Goal: Task Accomplishment & Management: Manage account settings

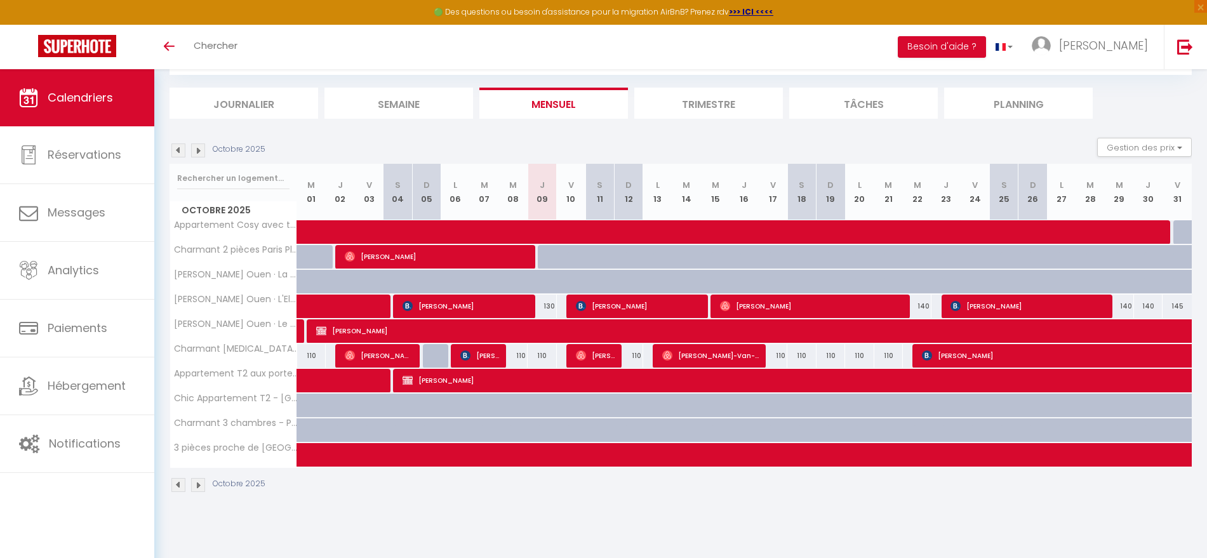
scroll to position [69, 0]
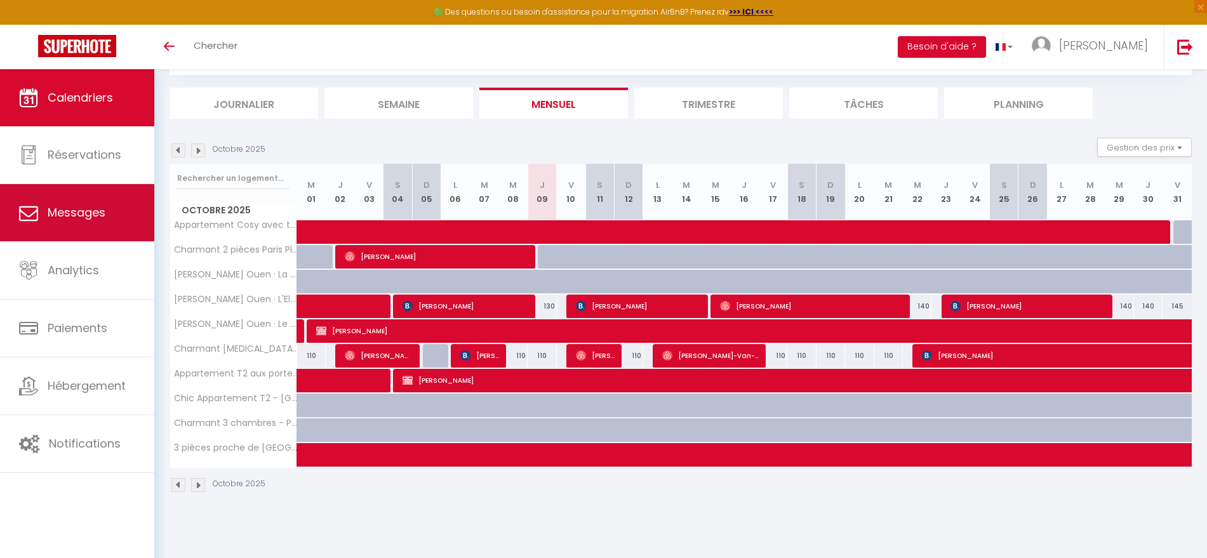
click at [64, 208] on span "Messages" at bounding box center [77, 213] width 58 height 16
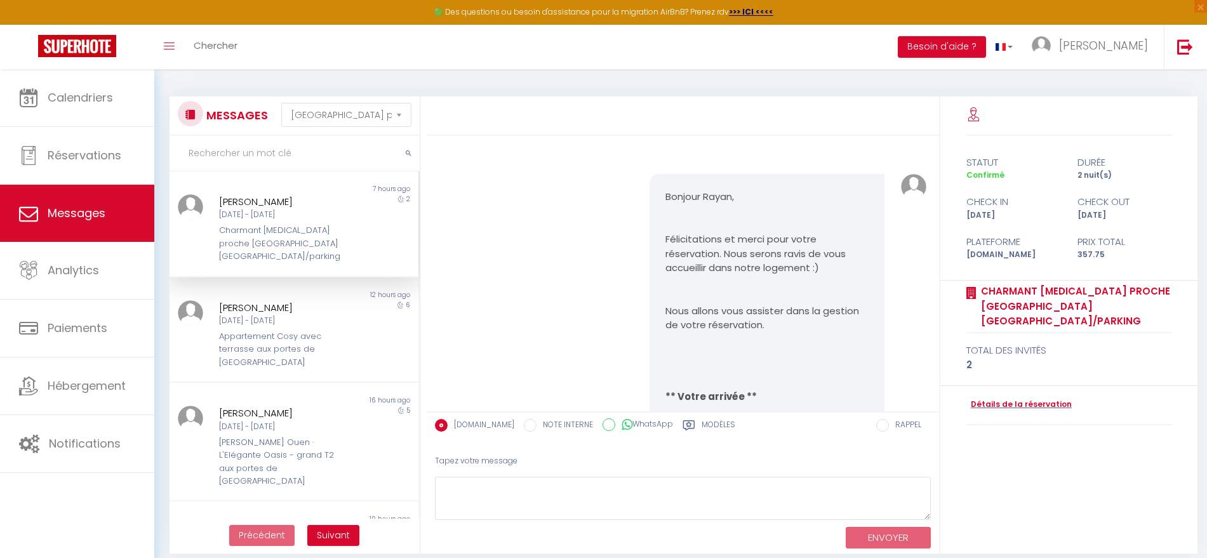
scroll to position [7690, 0]
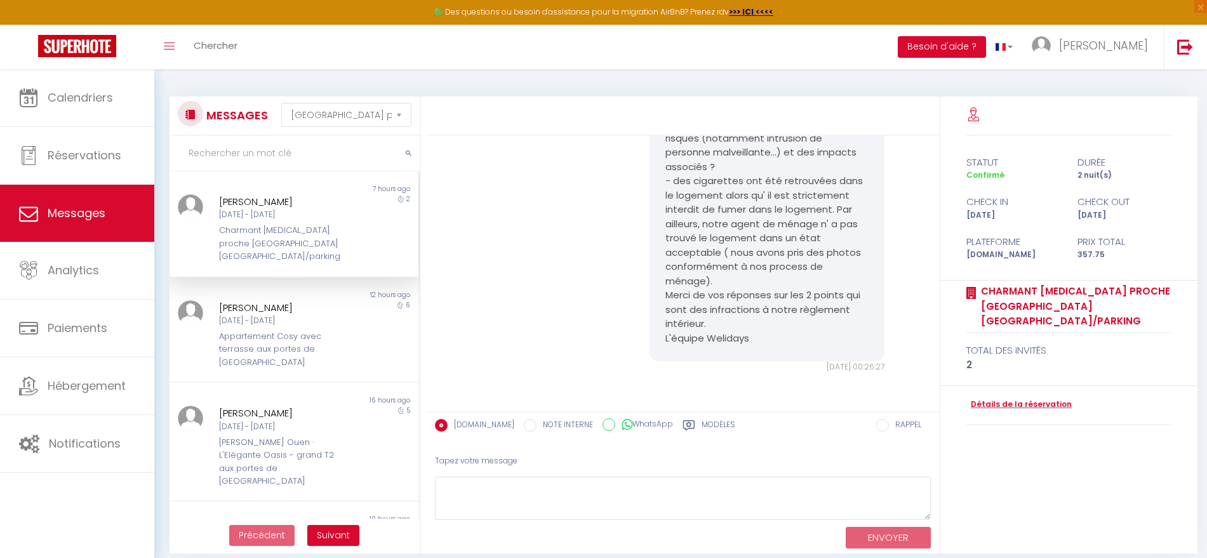
click at [309, 226] on div "Charmant [MEDICAL_DATA] proche [GEOGRAPHIC_DATA] [GEOGRAPHIC_DATA]/parking" at bounding box center [283, 243] width 128 height 39
click at [487, 293] on div "Bonsoir Rayan, Suite a votre départ, nous avons constaté que des points ne se s…" at bounding box center [683, 144] width 504 height 509
click at [306, 316] on div "[PERSON_NAME] [DATE] - [DATE] Appartement Cosy avec terrasse aux portes de [GEO…" at bounding box center [283, 334] width 145 height 69
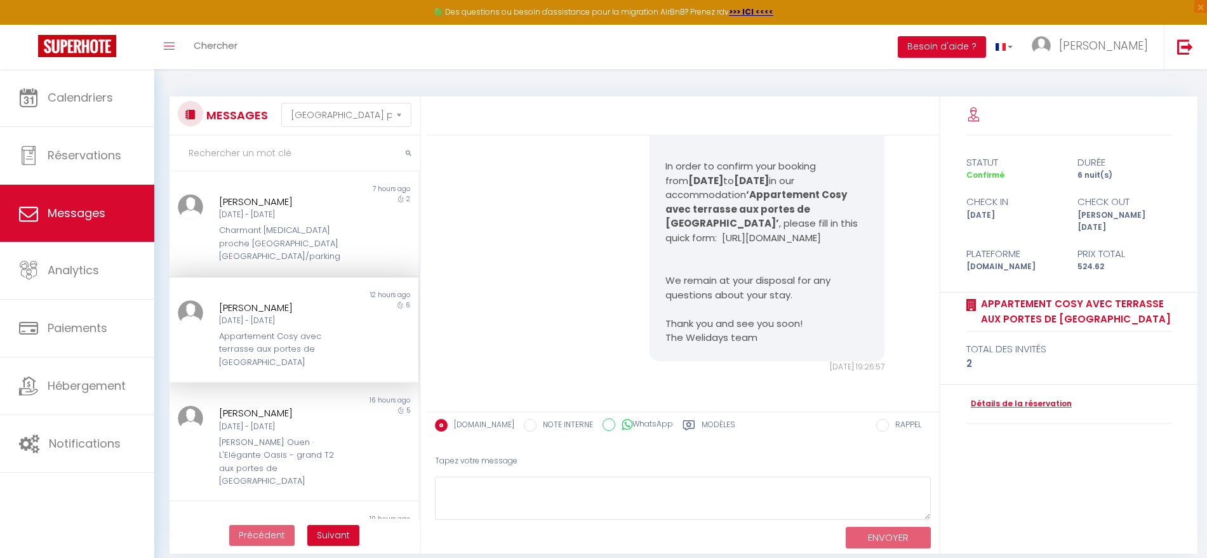
scroll to position [79, 0]
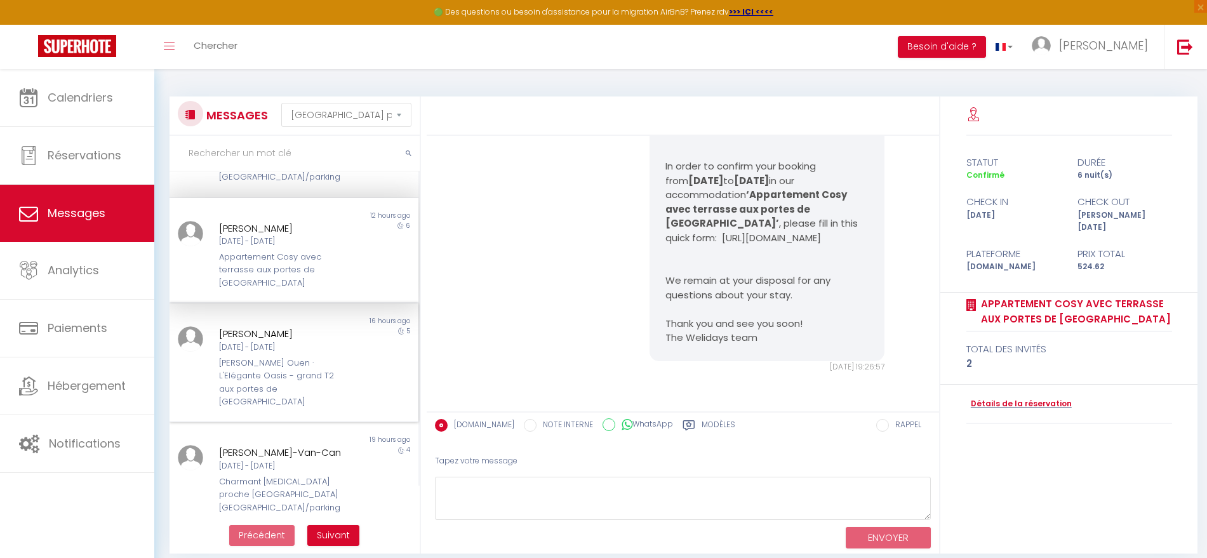
click at [239, 357] on div "[PERSON_NAME] Ouen · L'Elégante Oasis - grand T2 aux portes de [GEOGRAPHIC_DATA]" at bounding box center [283, 383] width 128 height 52
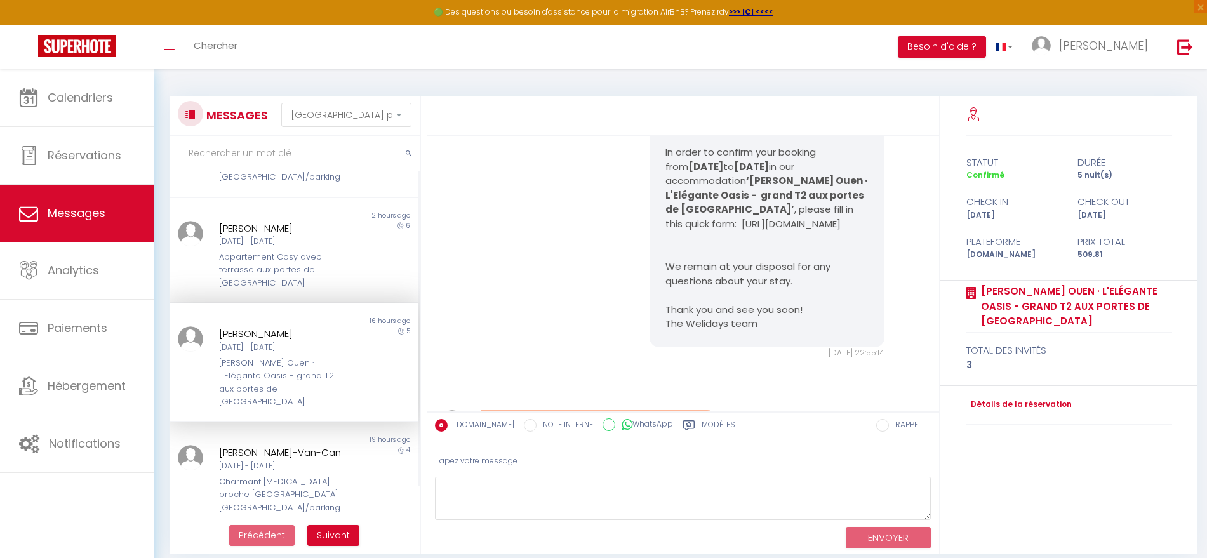
scroll to position [9002, 0]
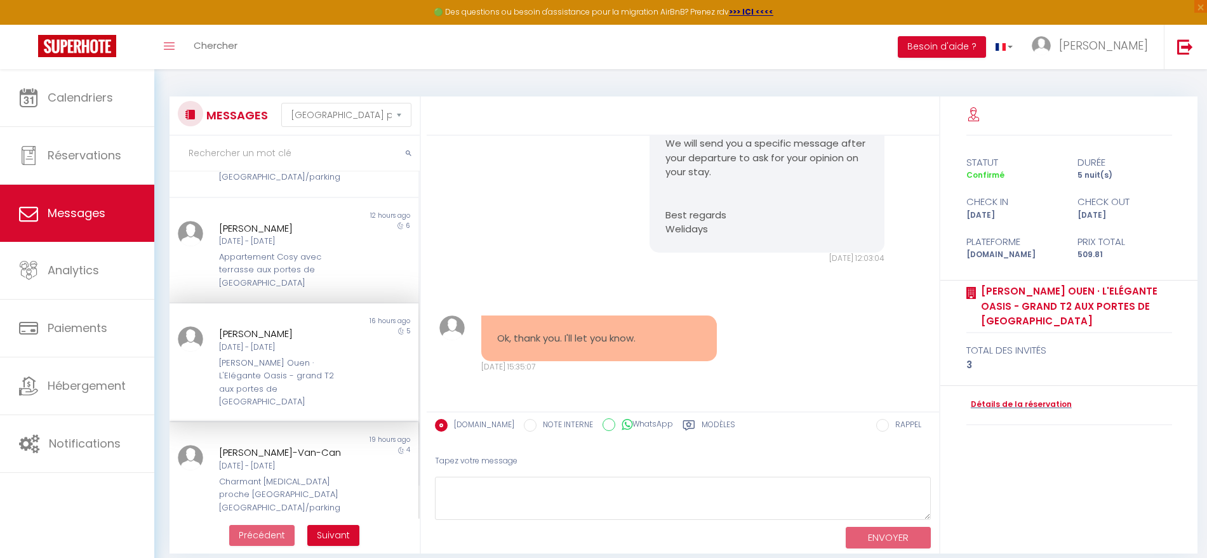
click at [231, 461] on div "[DATE] - [DATE]" at bounding box center [283, 467] width 128 height 12
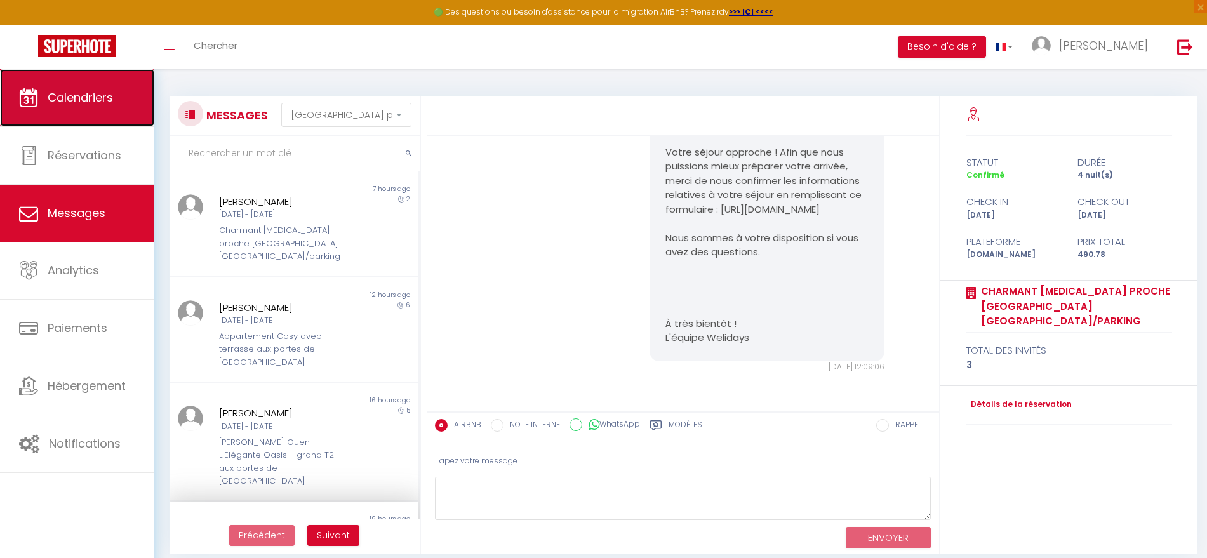
click at [77, 109] on link "Calendriers" at bounding box center [77, 97] width 154 height 57
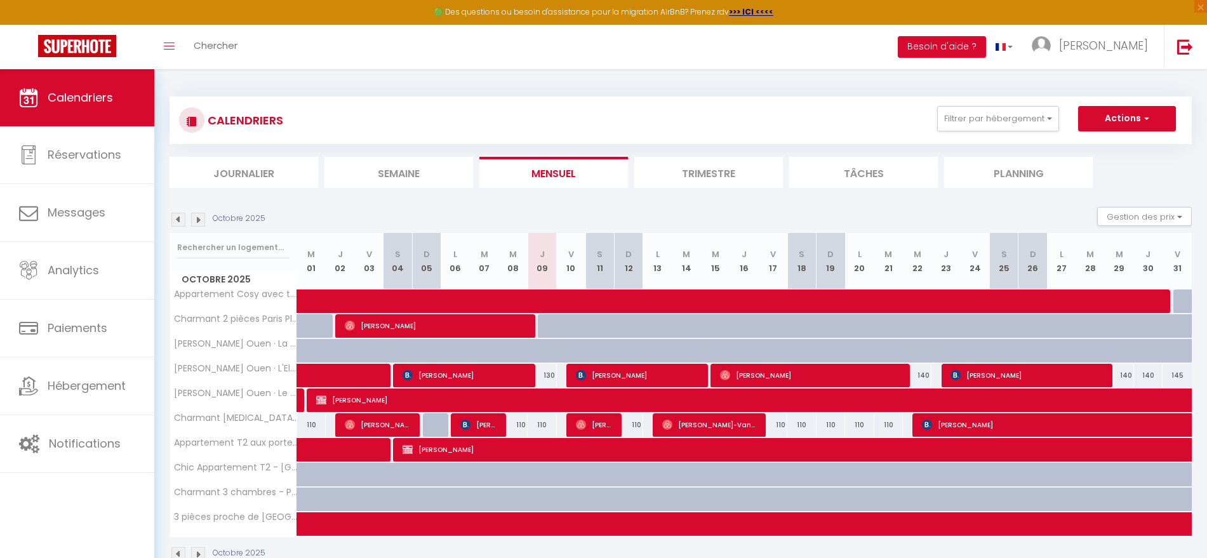
scroll to position [69, 0]
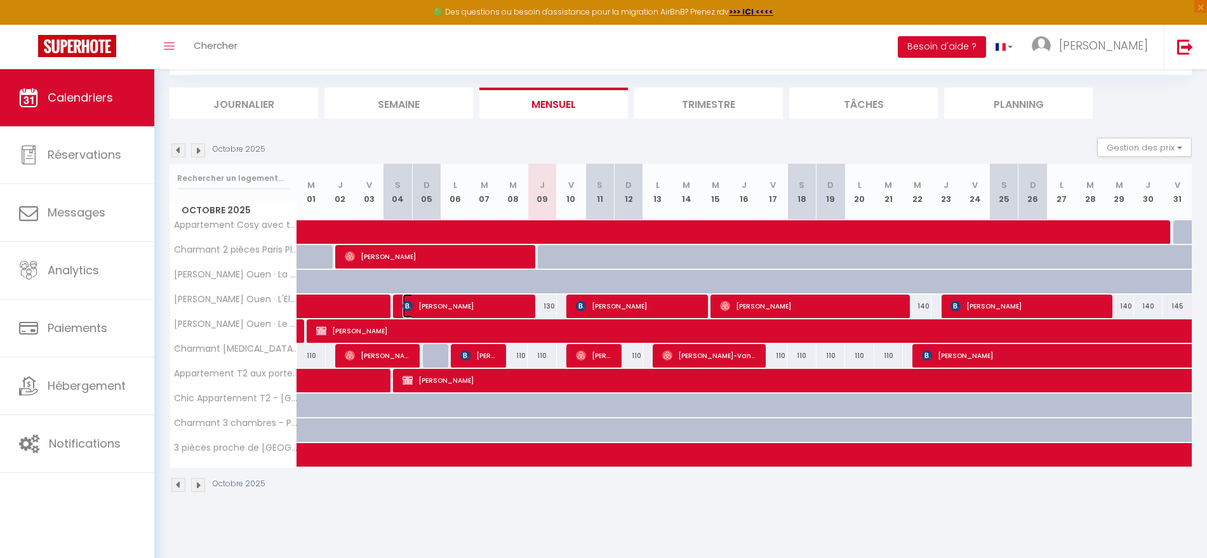
click at [522, 306] on span "[PERSON_NAME]" at bounding box center [465, 306] width 124 height 24
select select "OK"
select select "1"
select select "0"
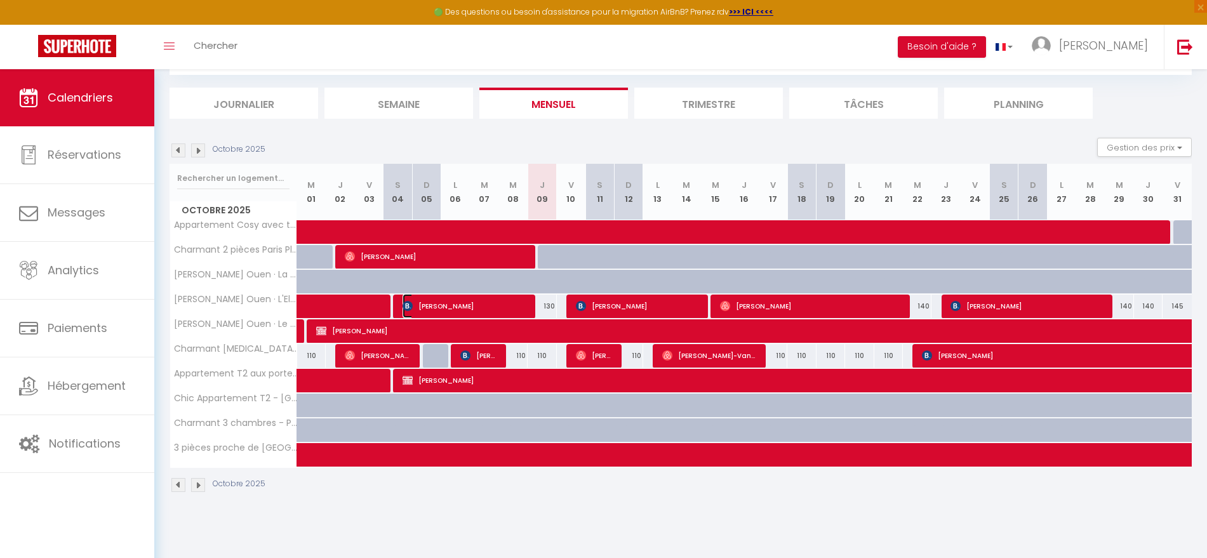
select select "1"
select select
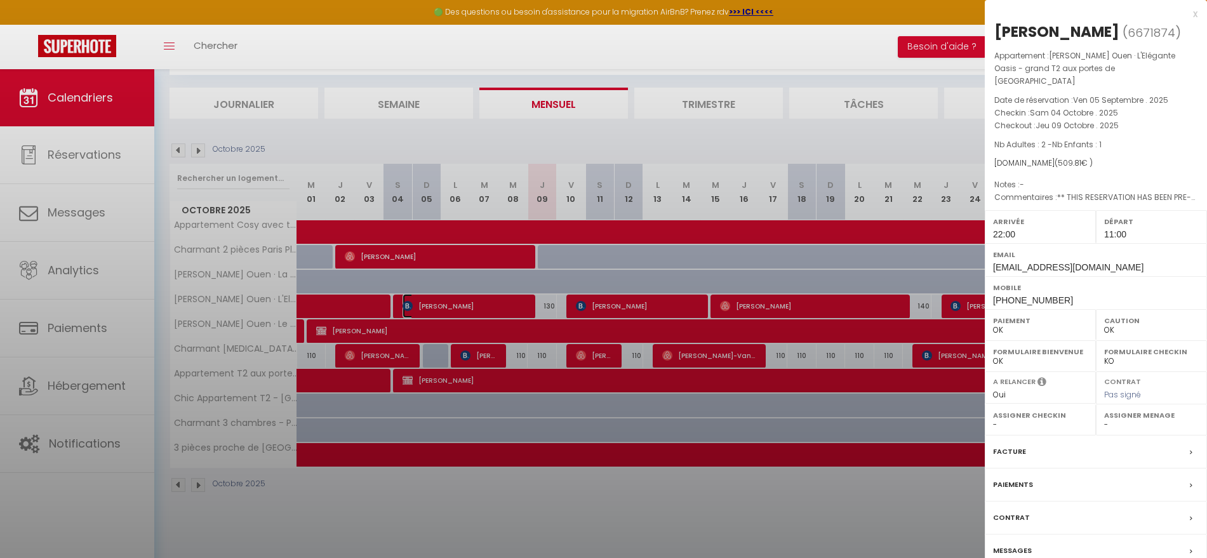
select select "38947"
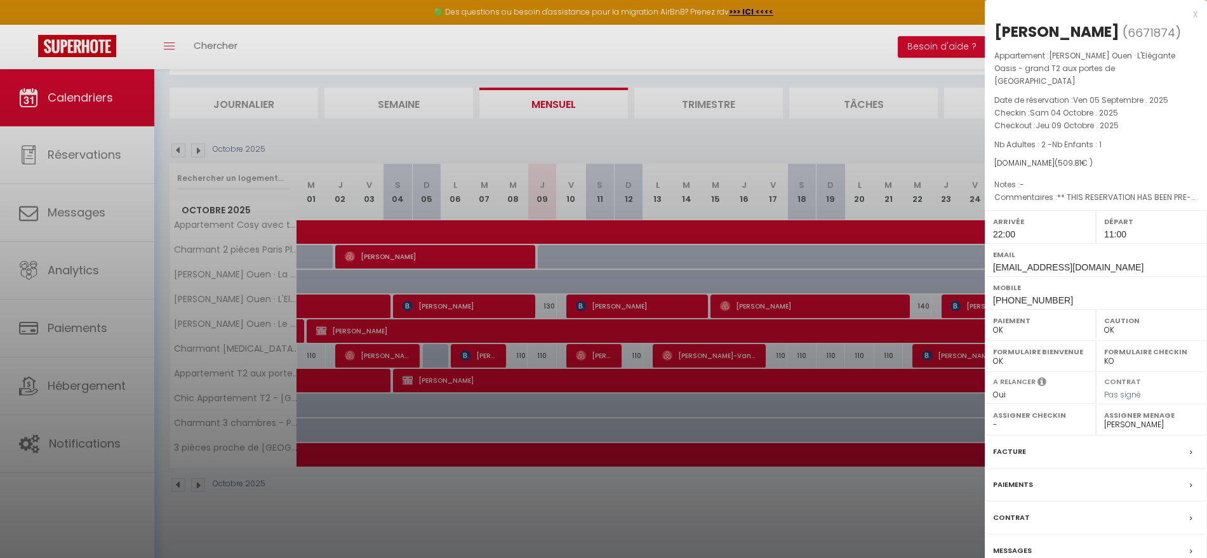
click at [640, 508] on div at bounding box center [603, 279] width 1207 height 558
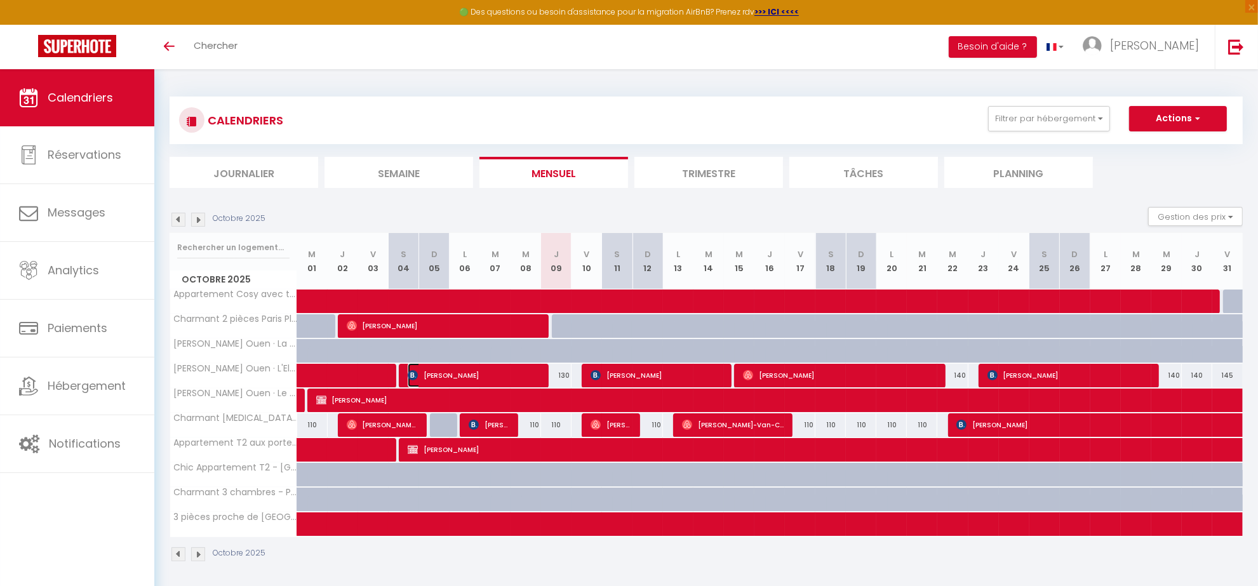
click at [521, 379] on span "[PERSON_NAME]" at bounding box center [474, 375] width 132 height 24
select select "OK"
select select "1"
select select "0"
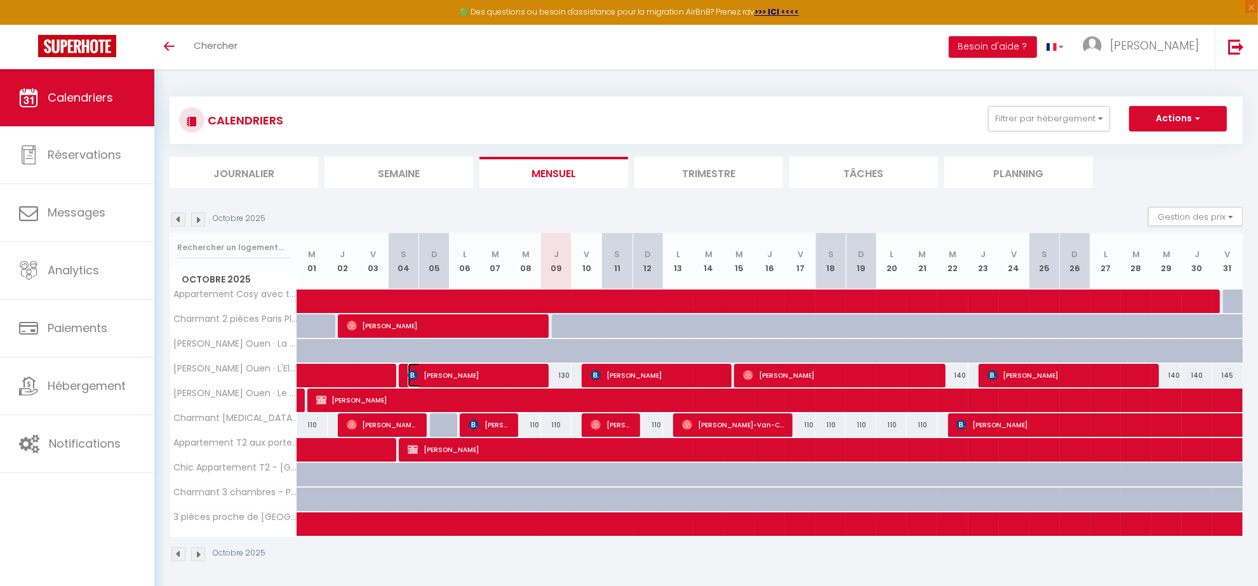
select select "1"
select select
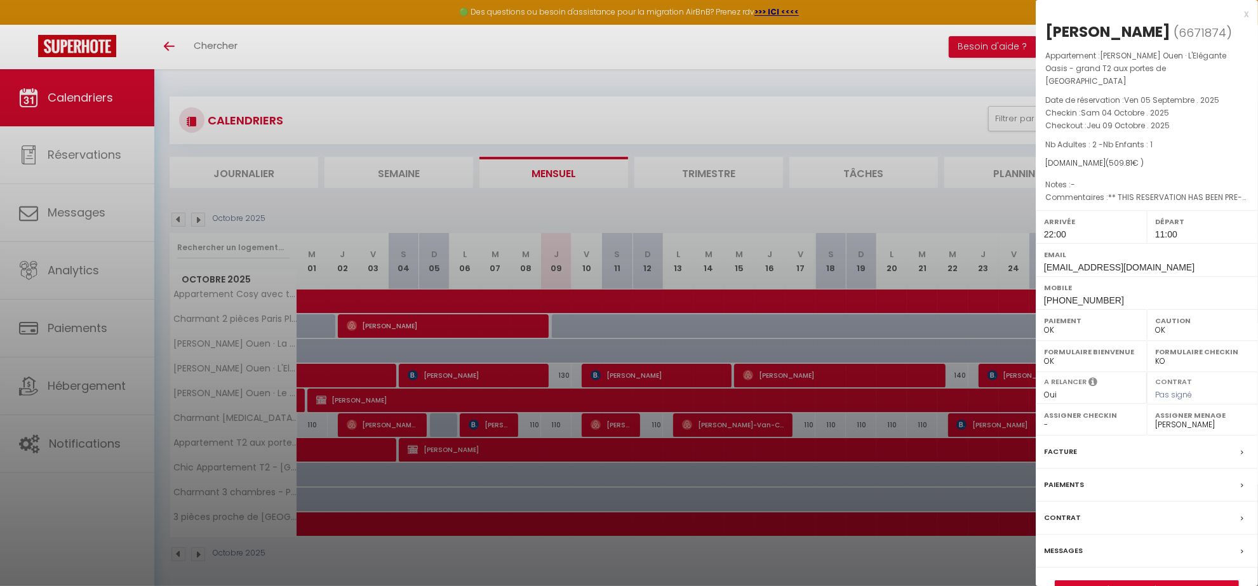
click at [629, 562] on div at bounding box center [629, 293] width 1258 height 586
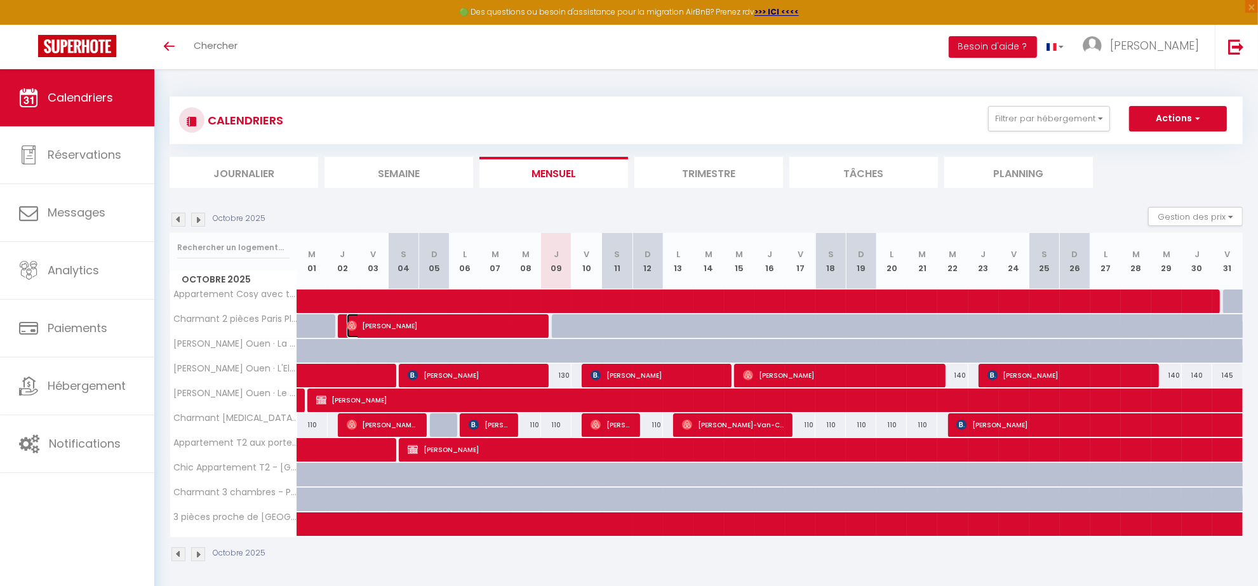
click at [506, 326] on span "[PERSON_NAME]" at bounding box center [443, 326] width 193 height 24
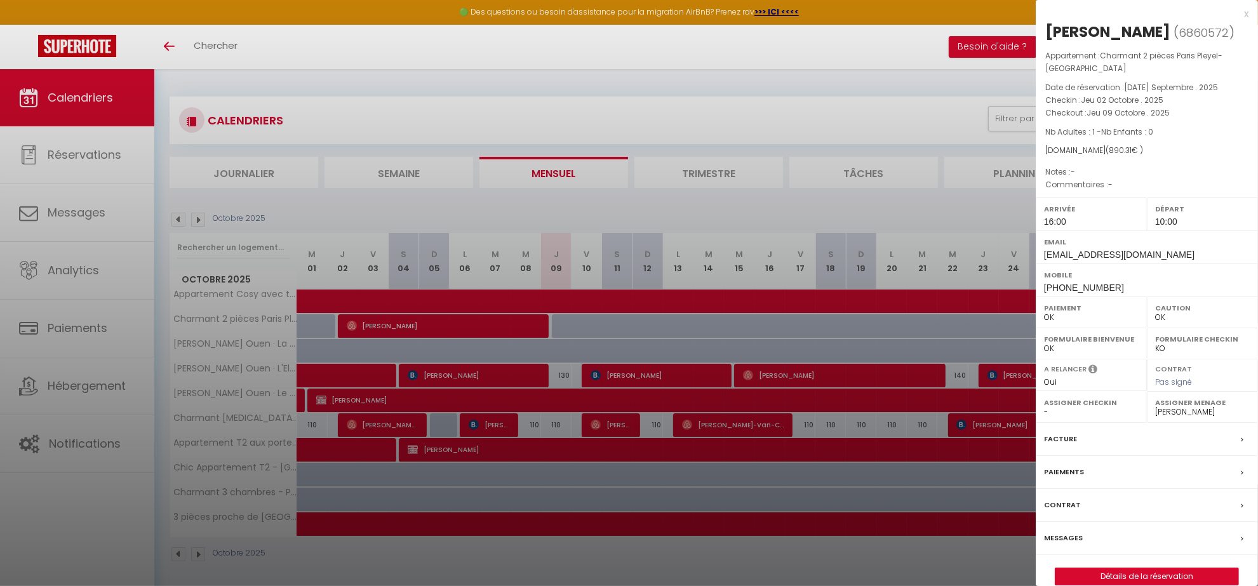
click at [599, 566] on div at bounding box center [629, 293] width 1258 height 586
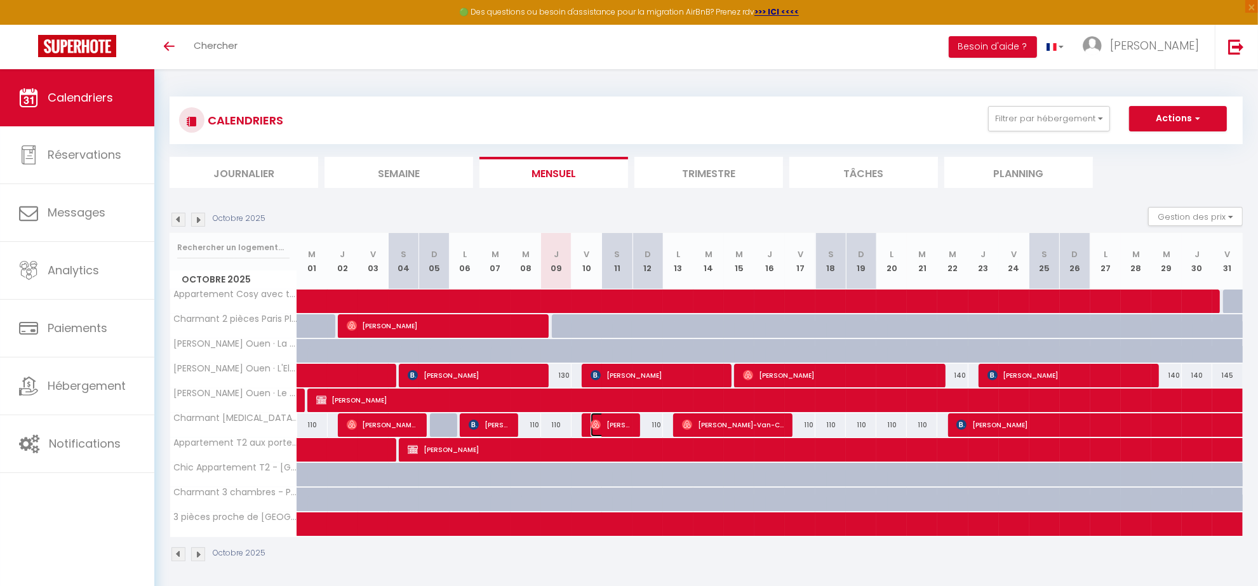
click at [609, 426] on span "[PERSON_NAME]" at bounding box center [611, 425] width 41 height 24
select select "38947"
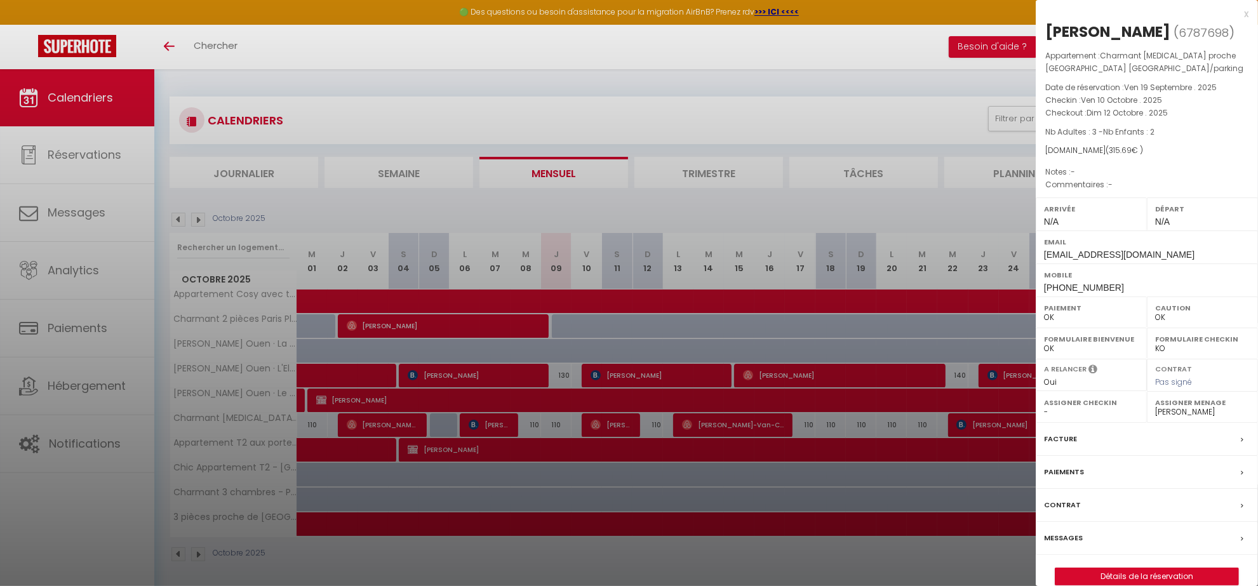
click at [627, 558] on div at bounding box center [629, 293] width 1258 height 586
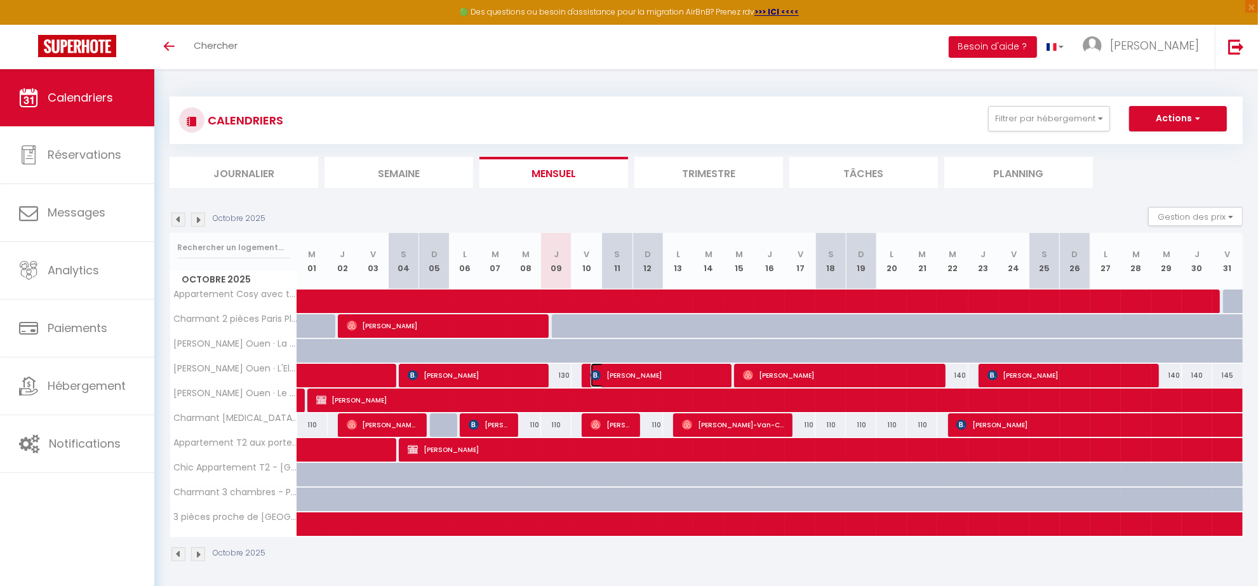
click at [603, 376] on span "[PERSON_NAME]" at bounding box center [657, 375] width 132 height 24
select select "1"
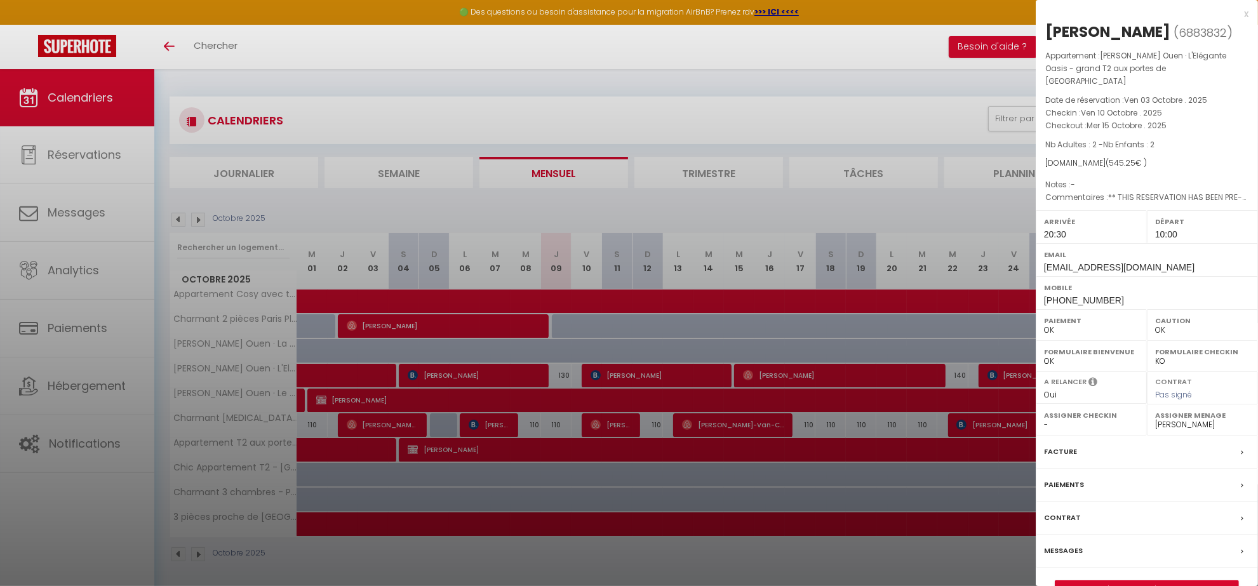
click at [654, 570] on div at bounding box center [629, 293] width 1258 height 586
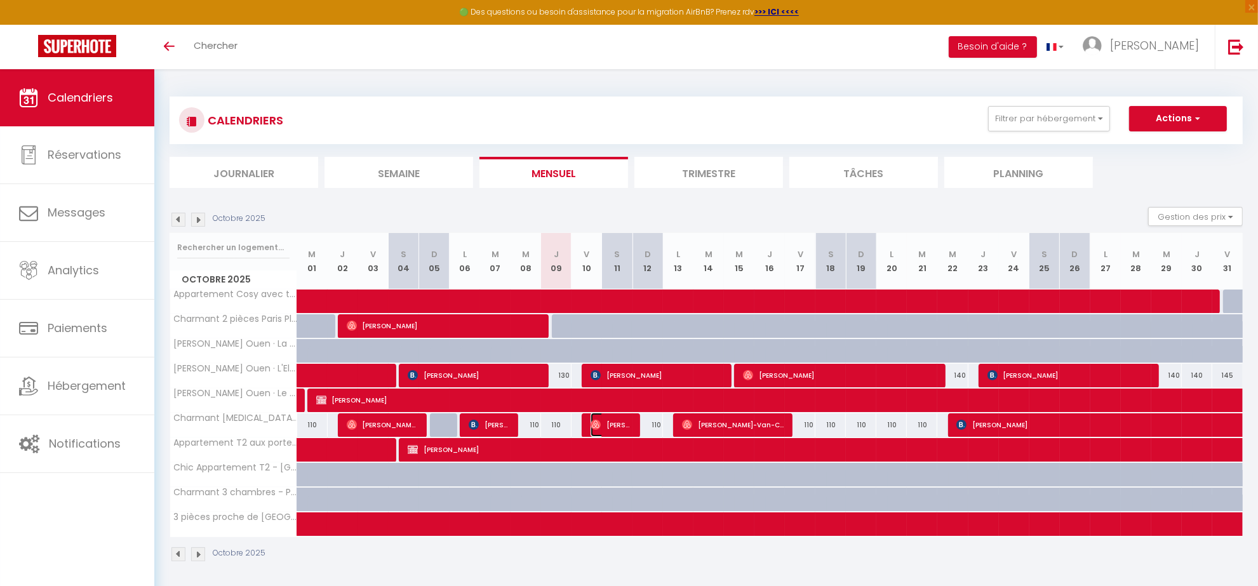
click at [608, 427] on span "[PERSON_NAME]" at bounding box center [611, 425] width 41 height 24
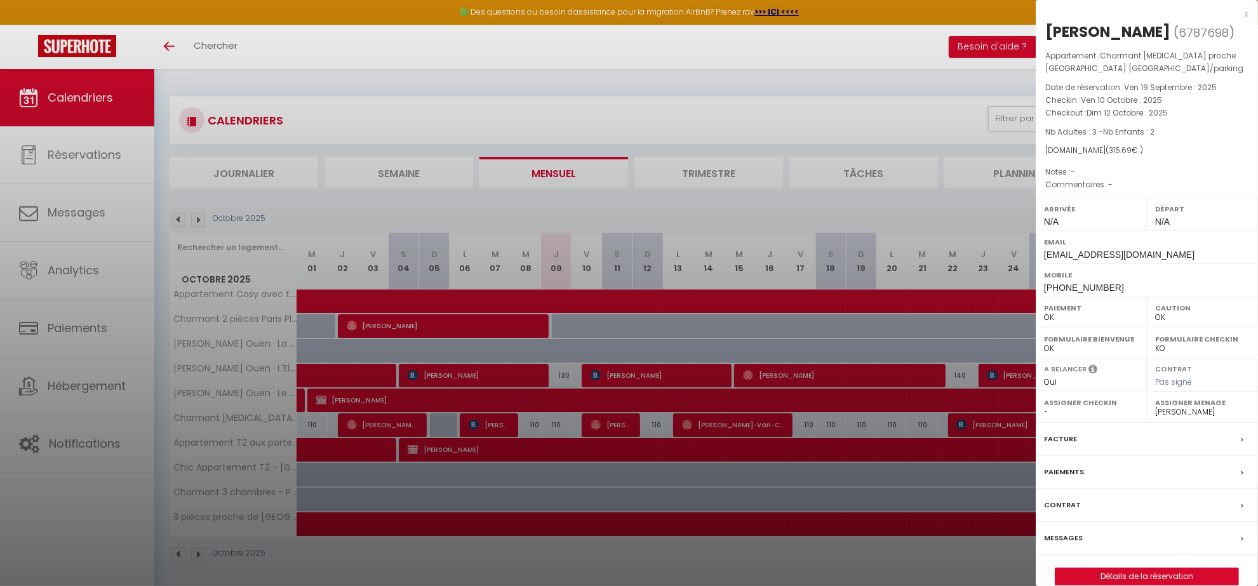
click at [550, 573] on div at bounding box center [629, 293] width 1258 height 586
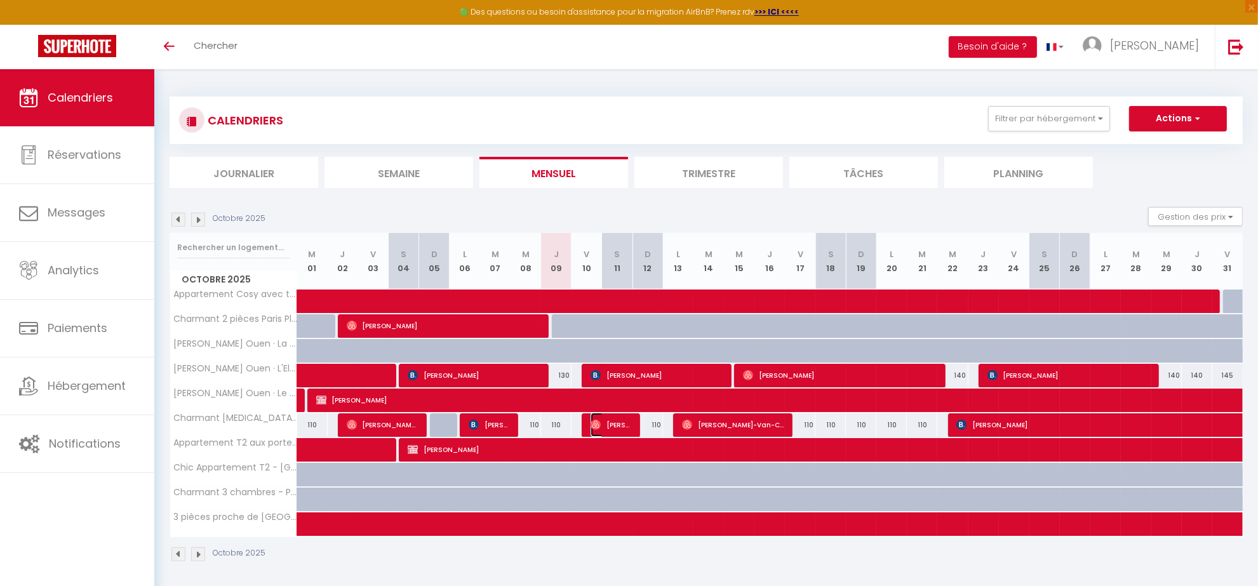
click at [602, 426] on span "[PERSON_NAME]" at bounding box center [611, 425] width 41 height 24
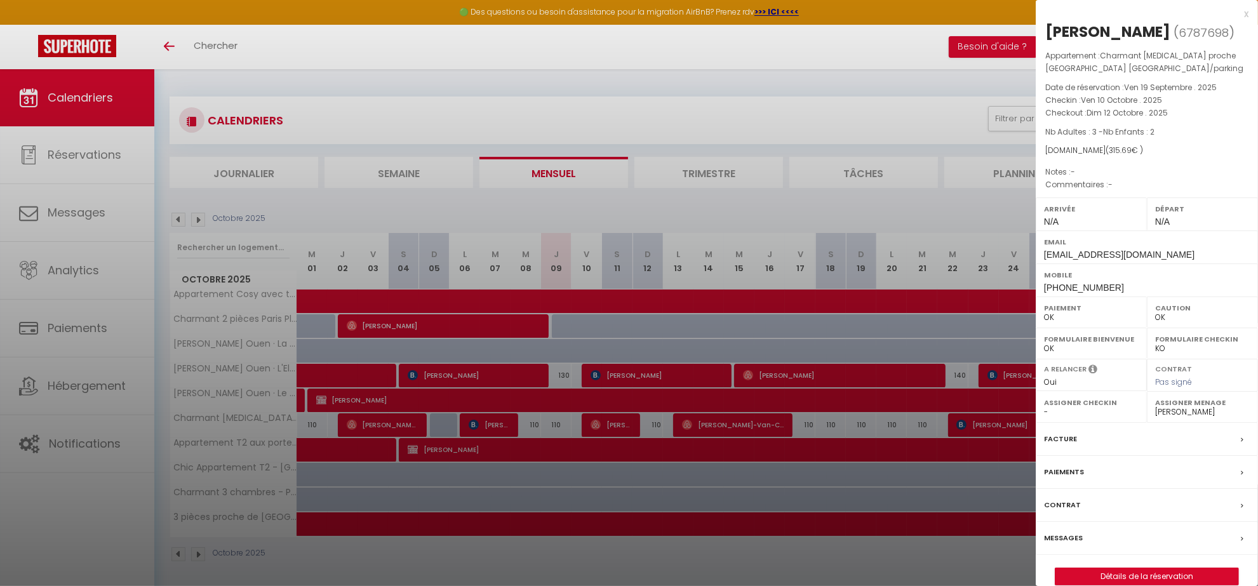
click at [582, 564] on div at bounding box center [629, 293] width 1258 height 586
